Goal: Information Seeking & Learning: Learn about a topic

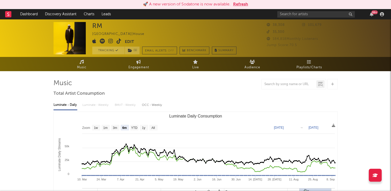
select select "6m"
click at [294, 15] on input "text" at bounding box center [315, 14] width 77 height 6
click at [317, 16] on input "sade olutola" at bounding box center [315, 14] width 77 height 6
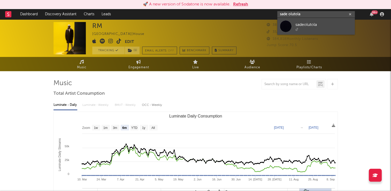
type input "sade olutola"
click at [311, 24] on div "sadeolutola" at bounding box center [323, 24] width 57 height 6
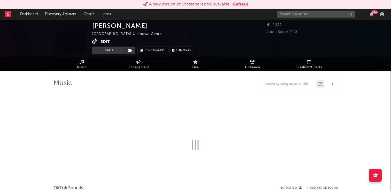
select select "1w"
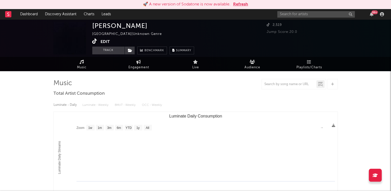
click at [243, 4] on button "Refresh" at bounding box center [240, 4] width 15 height 6
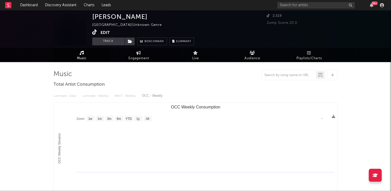
select select "1w"
click at [106, 41] on button "Track" at bounding box center [108, 41] width 32 height 8
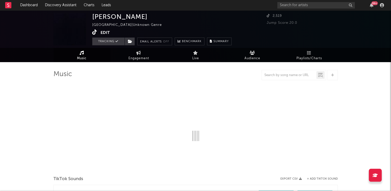
select select "1w"
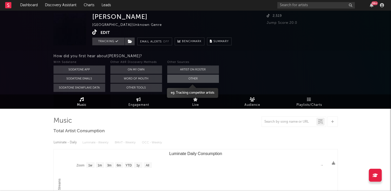
click at [192, 78] on button "Other" at bounding box center [193, 78] width 52 height 8
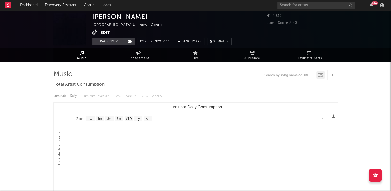
click at [142, 56] on span "Engagement" at bounding box center [138, 58] width 21 height 6
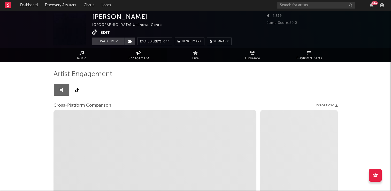
select select "1w"
click at [76, 90] on icon at bounding box center [77, 90] width 4 height 4
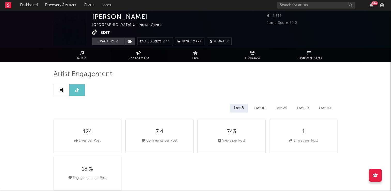
select select "1w"
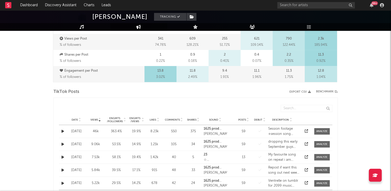
scroll to position [232, 0]
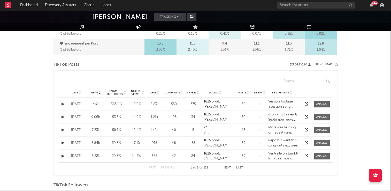
click at [80, 91] on icon at bounding box center [80, 91] width 3 height 2
click at [227, 168] on button "Next" at bounding box center [227, 167] width 7 height 3
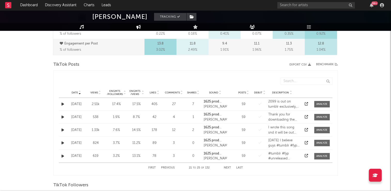
click at [227, 168] on button "Next" at bounding box center [227, 167] width 7 height 3
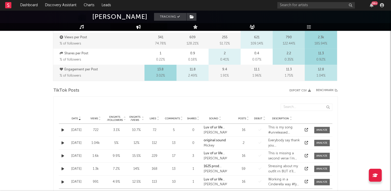
scroll to position [258, 0]
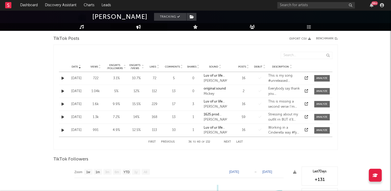
click at [80, 65] on icon at bounding box center [80, 66] width 3 height 2
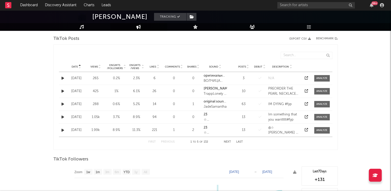
click at [80, 65] on icon at bounding box center [80, 66] width 3 height 2
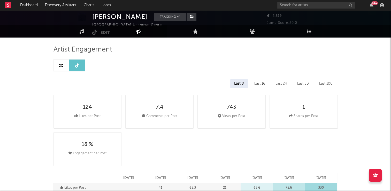
scroll to position [0, 0]
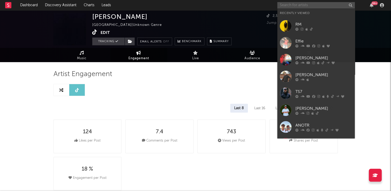
click at [301, 6] on input "text" at bounding box center [315, 5] width 77 height 6
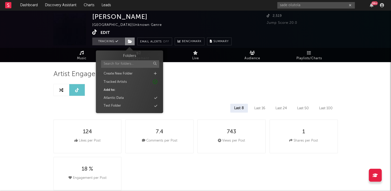
click at [129, 41] on icon at bounding box center [130, 42] width 4 height 4
click at [121, 106] on div "Test Folder" at bounding box center [129, 105] width 59 height 7
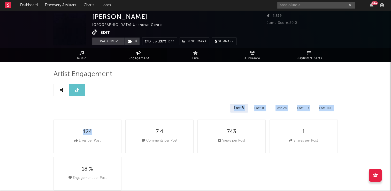
click at [95, 33] on icon at bounding box center [94, 31] width 5 height 5
click at [299, 5] on input "sade olutola" at bounding box center [315, 5] width 77 height 6
type input "s"
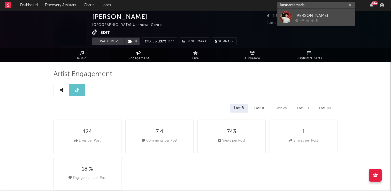
type input "lucasantamaria"
click at [303, 16] on div "[PERSON_NAME]" at bounding box center [323, 15] width 57 height 6
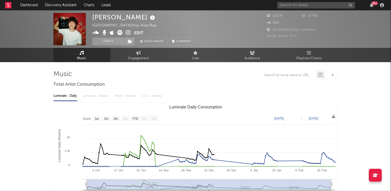
select select "1w"
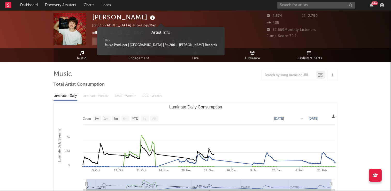
click at [150, 19] on icon at bounding box center [152, 17] width 7 height 7
click at [206, 24] on div "[PERSON_NAME] [GEOGRAPHIC_DATA] | Hip-Hop/Rap Edit Track Benchmark Summary" at bounding box center [176, 29] width 168 height 32
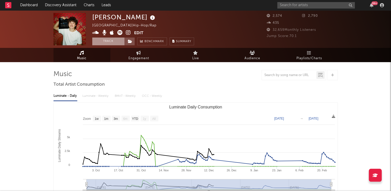
click at [111, 42] on button "Track" at bounding box center [108, 41] width 32 height 8
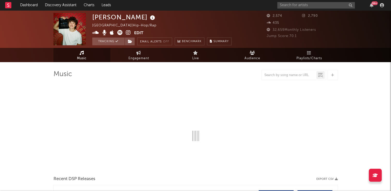
select select "1w"
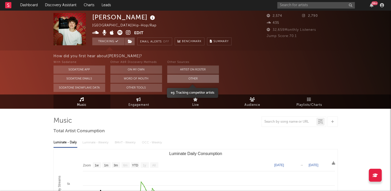
click at [177, 80] on button "Other" at bounding box center [193, 78] width 52 height 8
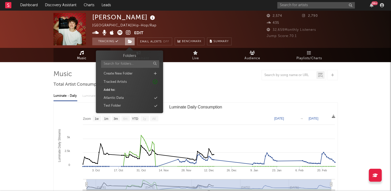
click at [129, 42] on icon at bounding box center [130, 42] width 4 height 4
click at [124, 96] on div "Atlantic Data" at bounding box center [129, 98] width 59 height 7
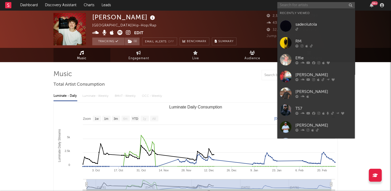
click at [309, 4] on input "text" at bounding box center [315, 5] width 77 height 6
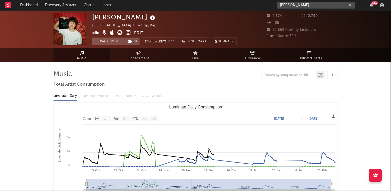
type input "[PERSON_NAME]"
click at [127, 32] on icon at bounding box center [128, 32] width 5 height 5
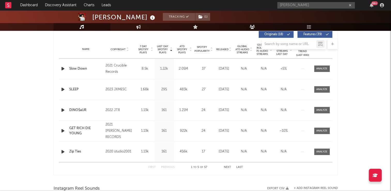
scroll to position [191, 0]
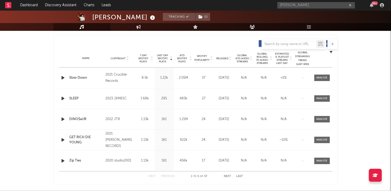
click at [127, 57] on icon at bounding box center [127, 57] width 3 height 2
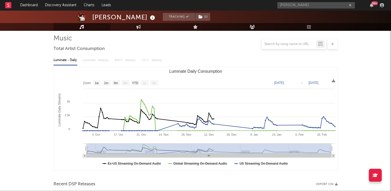
scroll to position [0, 0]
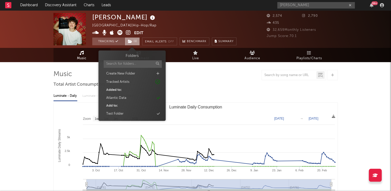
click at [132, 41] on span "( 1 )" at bounding box center [131, 41] width 15 height 8
click at [116, 114] on div "Test Folder" at bounding box center [114, 113] width 17 height 5
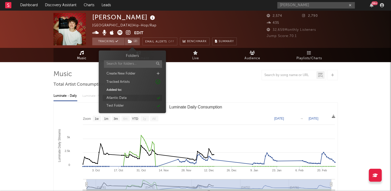
click at [122, 98] on div "Atlantic Data" at bounding box center [116, 97] width 20 height 5
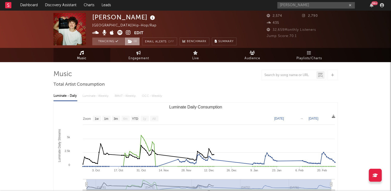
click at [131, 44] on span "( 1 )" at bounding box center [131, 41] width 15 height 8
click at [149, 17] on icon at bounding box center [152, 17] width 7 height 7
click at [175, 21] on div "[PERSON_NAME] [GEOGRAPHIC_DATA] | Hip-Hop/Rap Edit Tracking ( 1 ) Email Alerts …" at bounding box center [164, 29] width 144 height 32
